Goal: Transaction & Acquisition: Purchase product/service

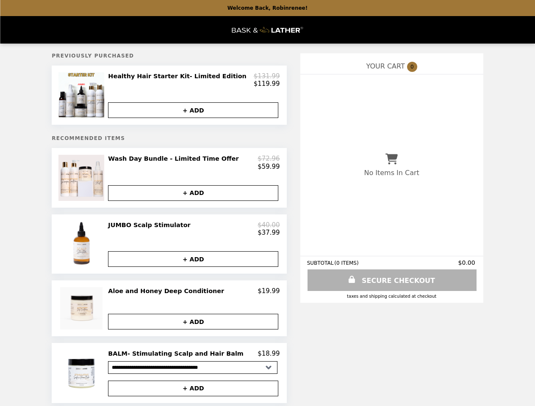
click at [99, 97] on img at bounding box center [82, 95] width 48 height 46
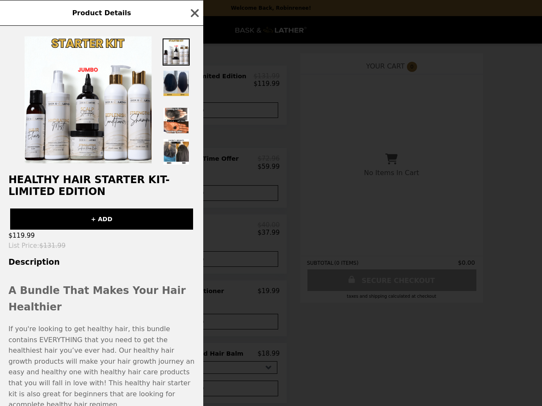
click at [194, 82] on div "Product Details Healthy Hair Starter Kit- Limited Edition + ADD $119.99 List Pr…" at bounding box center [271, 203] width 542 height 406
click at [194, 113] on div at bounding box center [101, 96] width 203 height 140
click at [99, 183] on div "Product Details Healthy Hair Starter Kit- Limited Edition + ADD $119.99 List Pr…" at bounding box center [271, 203] width 542 height 406
click at [194, 168] on div "Healthy Hair Starter Kit- Limited Edition + ADD $119.99 List Price : $131.99 De…" at bounding box center [101, 216] width 203 height 381
click at [99, 252] on img at bounding box center [82, 244] width 48 height 46
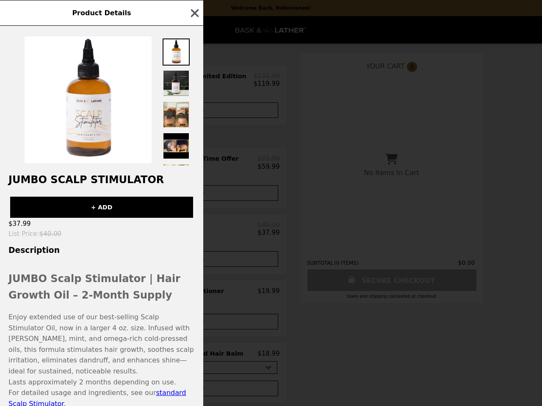
click at [194, 236] on div "Product Details JUMBO Scalp Stimulator + ADD $37.99 List Price : $40.00 Descrip…" at bounding box center [271, 203] width 542 height 406
click at [194, 268] on div "JUMBO Scalp Stimulator + ADD $37.99 List Price : $40.00 Description JUMBO Scalp…" at bounding box center [101, 216] width 203 height 381
click at [99, 317] on div "Product Details JUMBO Scalp Stimulator + ADD $37.99 List Price : $40.00 Descrip…" at bounding box center [271, 203] width 542 height 406
